Goal: Task Accomplishment & Management: Manage account settings

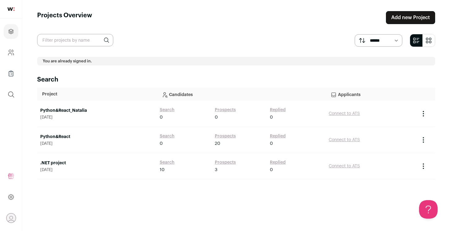
click at [63, 136] on link "Python&React" at bounding box center [96, 137] width 113 height 6
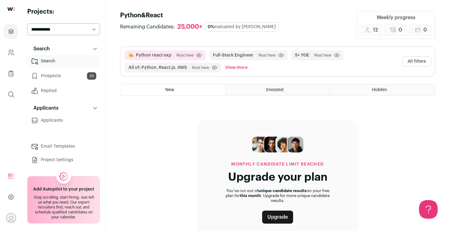
click at [289, 91] on div "Snoozed" at bounding box center [278, 89] width 105 height 11
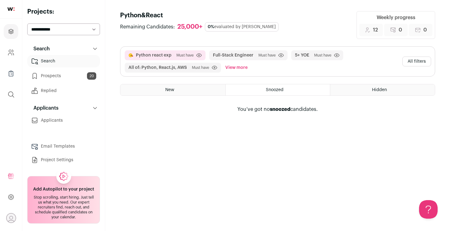
click at [374, 92] on span "Hidden" at bounding box center [379, 90] width 15 height 4
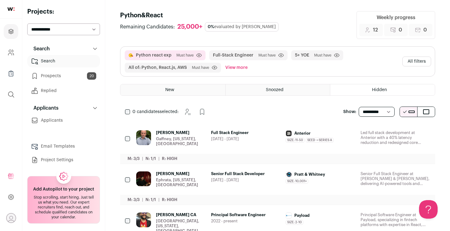
click at [168, 86] on div "New" at bounding box center [172, 89] width 105 height 11
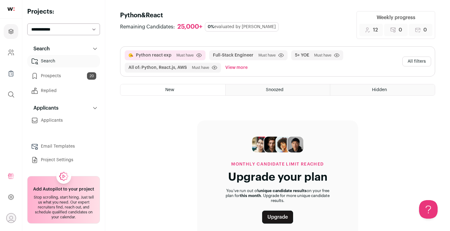
click at [55, 76] on link "Prospects 20" at bounding box center [63, 76] width 73 height 12
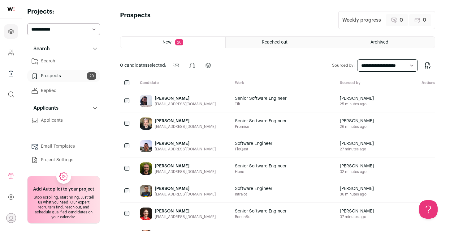
click at [179, 43] on span "20" at bounding box center [179, 42] width 8 height 6
click at [78, 28] on select "**********" at bounding box center [63, 30] width 73 height 12
click at [27, 24] on select "**********" at bounding box center [63, 30] width 73 height 12
click at [57, 62] on link "Search" at bounding box center [63, 61] width 73 height 12
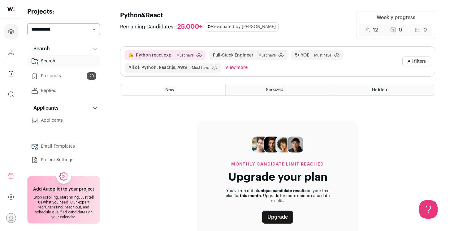
click at [269, 91] on span "Snoozed" at bounding box center [275, 90] width 18 height 4
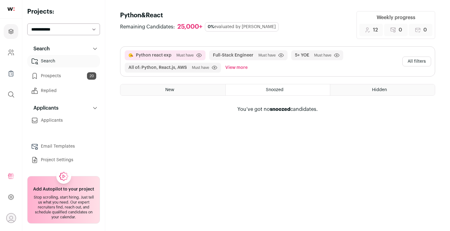
click at [360, 88] on div "Hidden" at bounding box center [382, 89] width 105 height 11
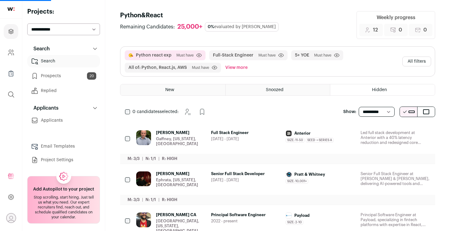
click at [182, 90] on div "New" at bounding box center [172, 89] width 105 height 11
click at [50, 76] on link "Prospects 20" at bounding box center [63, 76] width 73 height 12
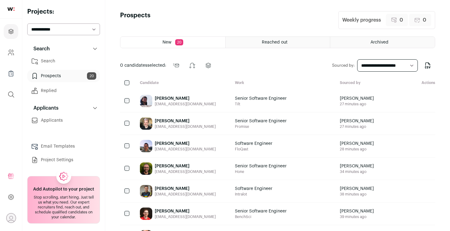
click at [168, 101] on div "[PERSON_NAME]" at bounding box center [185, 99] width 61 height 6
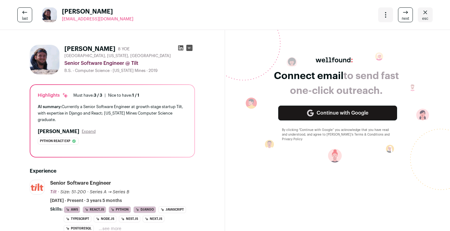
click at [179, 48] on icon at bounding box center [181, 48] width 6 height 6
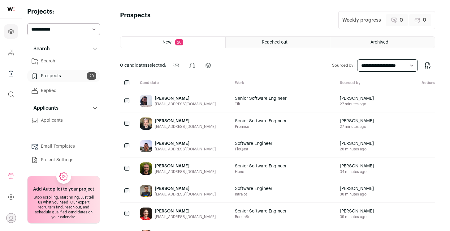
click at [211, 128] on div "Joshua Skinner joshuabskinner@gmail.com" at bounding box center [182, 124] width 95 height 22
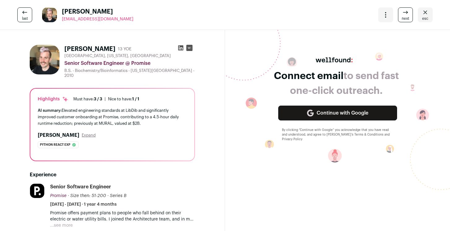
click at [181, 49] on icon at bounding box center [181, 48] width 6 height 6
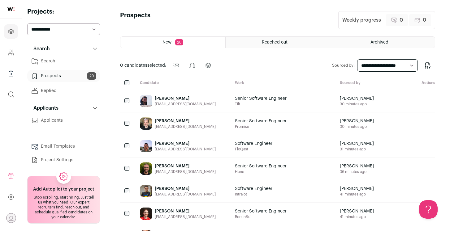
click at [205, 157] on div "[PERSON_NAME] [EMAIL_ADDRESS][DOMAIN_NAME]" at bounding box center [182, 146] width 95 height 22
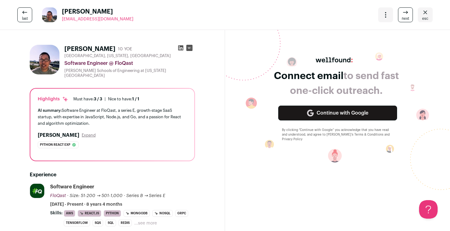
click at [179, 48] on icon at bounding box center [181, 48] width 6 height 6
click at [405, 16] on icon at bounding box center [405, 12] width 7 height 7
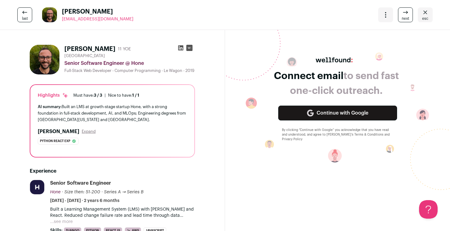
click at [181, 48] on icon at bounding box center [180, 47] width 5 height 5
click at [403, 14] on icon at bounding box center [405, 12] width 7 height 7
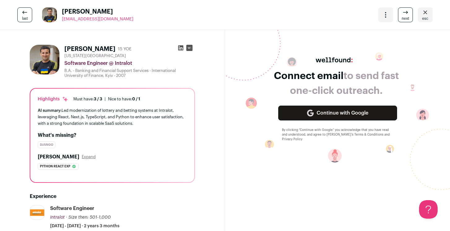
click at [180, 48] on icon at bounding box center [180, 47] width 5 height 5
click at [404, 15] on icon at bounding box center [405, 12] width 7 height 7
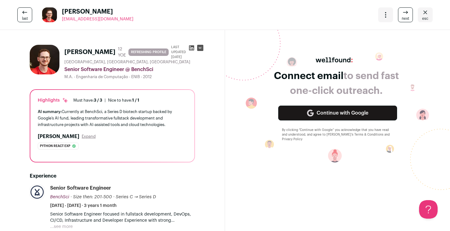
click at [189, 49] on icon at bounding box center [191, 47] width 5 height 5
click at [403, 19] on span "next" at bounding box center [405, 18] width 7 height 5
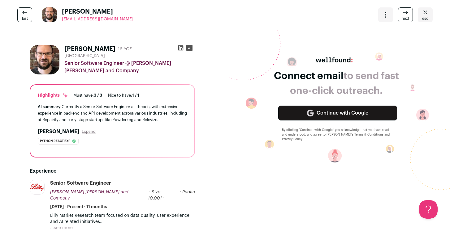
click at [180, 49] on icon at bounding box center [181, 48] width 6 height 6
click at [407, 14] on icon at bounding box center [405, 12] width 7 height 7
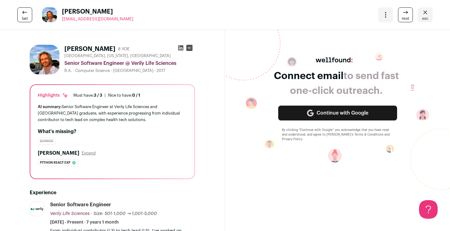
click at [182, 47] on icon at bounding box center [181, 48] width 6 height 6
